Goal: Task Accomplishment & Management: Use online tool/utility

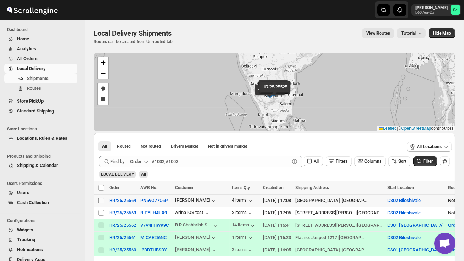
click at [100, 201] on input "Select shipment" at bounding box center [101, 201] width 6 height 6
checkbox input "true"
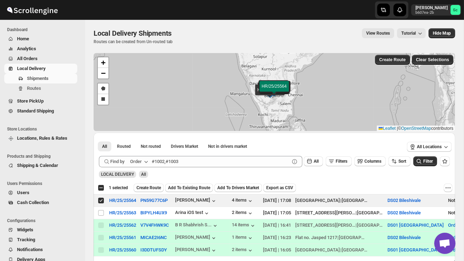
click at [153, 185] on button "Create Route" at bounding box center [149, 188] width 30 height 9
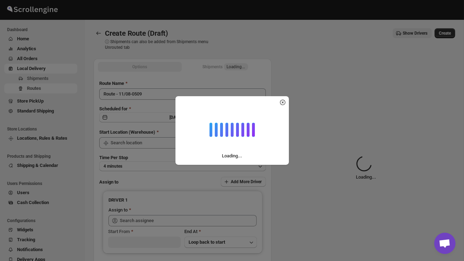
type input "DS02 Bileshivale"
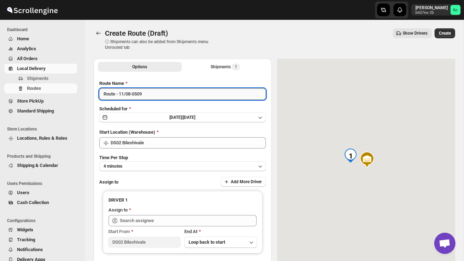
click at [148, 97] on input "Route - 11/08-0509" at bounding box center [182, 94] width 166 height 11
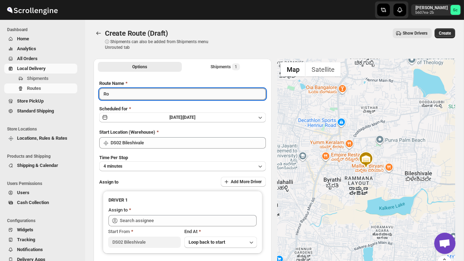
type input "R"
type input "Order no 25564"
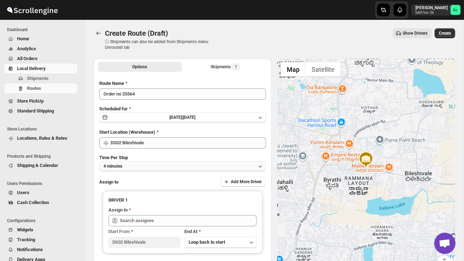
click at [143, 162] on button "4 minutes" at bounding box center [182, 167] width 166 height 10
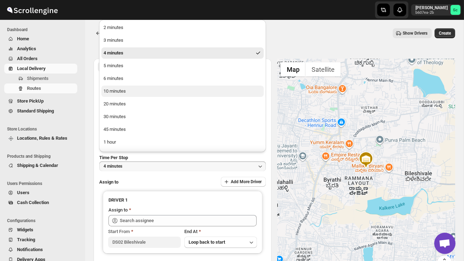
click at [123, 93] on div "10 minutes" at bounding box center [114, 91] width 22 height 7
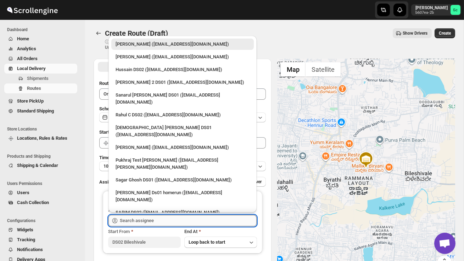
click at [133, 224] on input "text" at bounding box center [188, 220] width 137 height 11
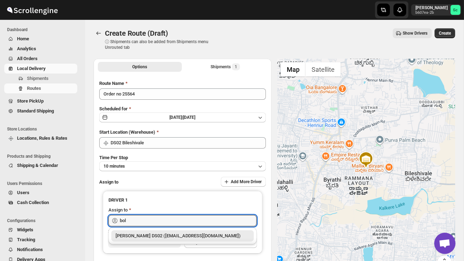
click at [149, 239] on div "[PERSON_NAME] DS02 ([EMAIL_ADDRESS][DOMAIN_NAME])" at bounding box center [182, 236] width 134 height 7
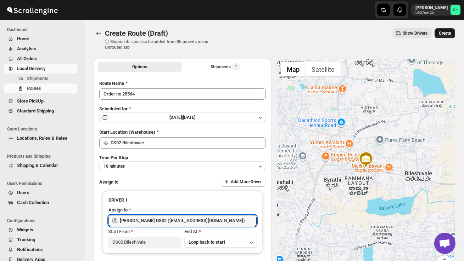
type input "[PERSON_NAME] DS02 ([EMAIL_ADDRESS][DOMAIN_NAME])"
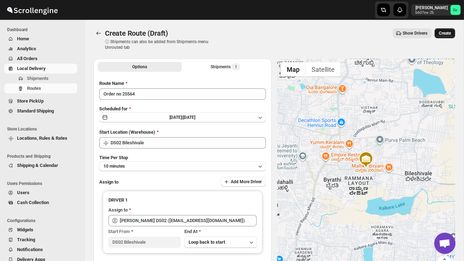
click at [446, 34] on span "Create" at bounding box center [445, 33] width 12 height 6
